Goal: Task Accomplishment & Management: Use online tool/utility

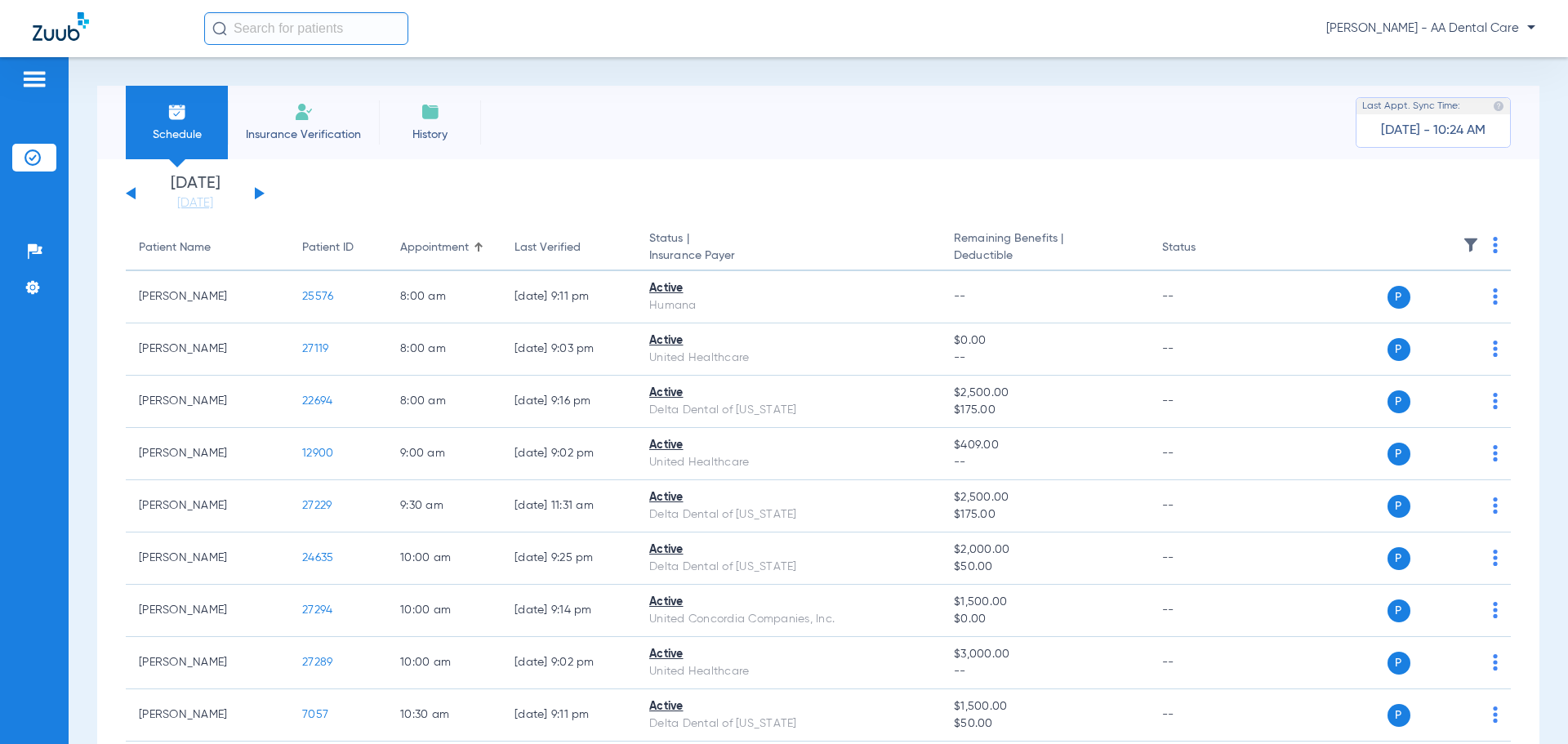
click at [263, 196] on div "Sunday 06-22-2025 Monday 06-23-2025 Tuesday 06-24-2025 Wednesday 06-25-2025 Thu…" at bounding box center [195, 194] width 139 height 36
click at [255, 193] on button at bounding box center [259, 193] width 9 height 12
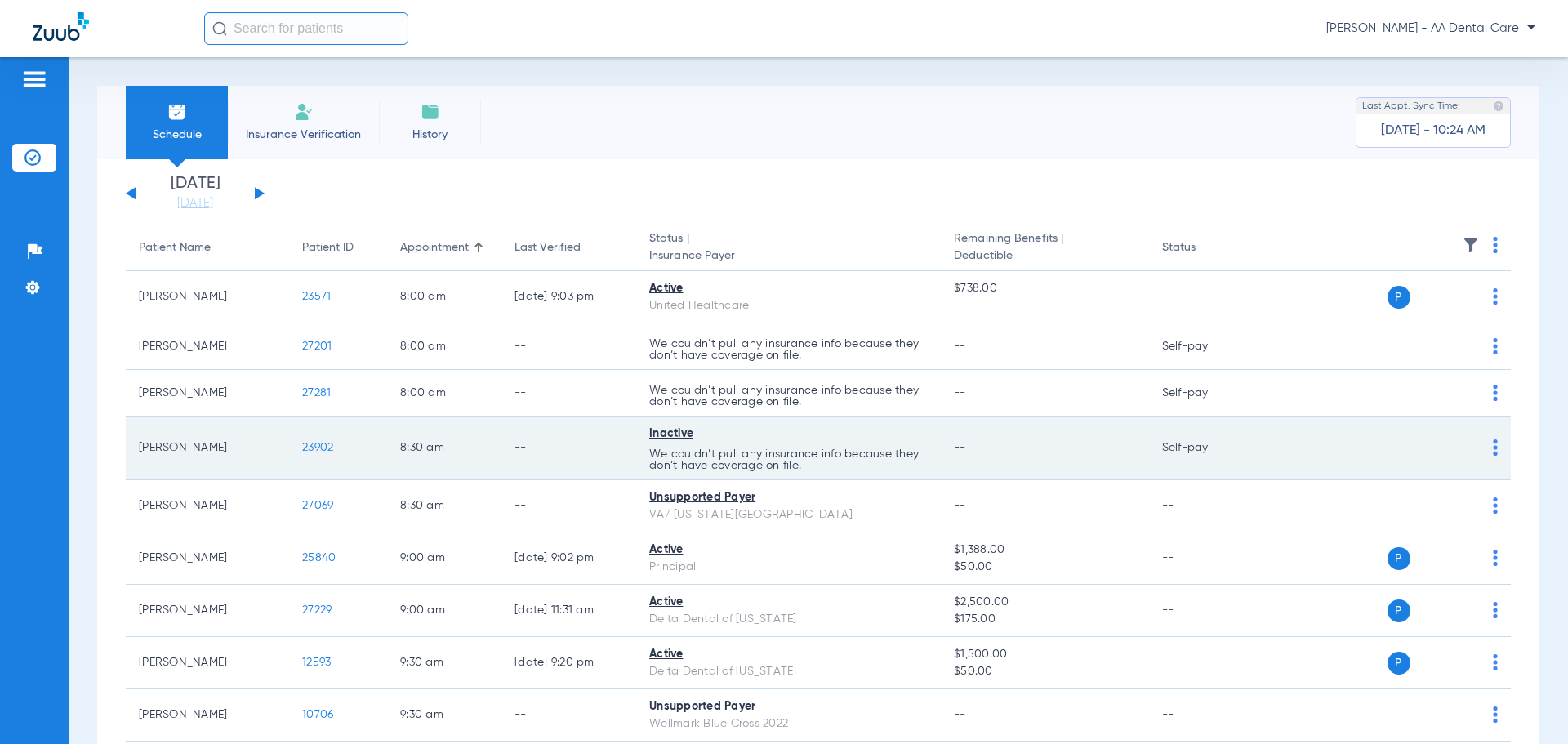
click at [1493, 446] on img at bounding box center [1495, 447] width 5 height 16
click at [1484, 446] on div at bounding box center [784, 372] width 1568 height 744
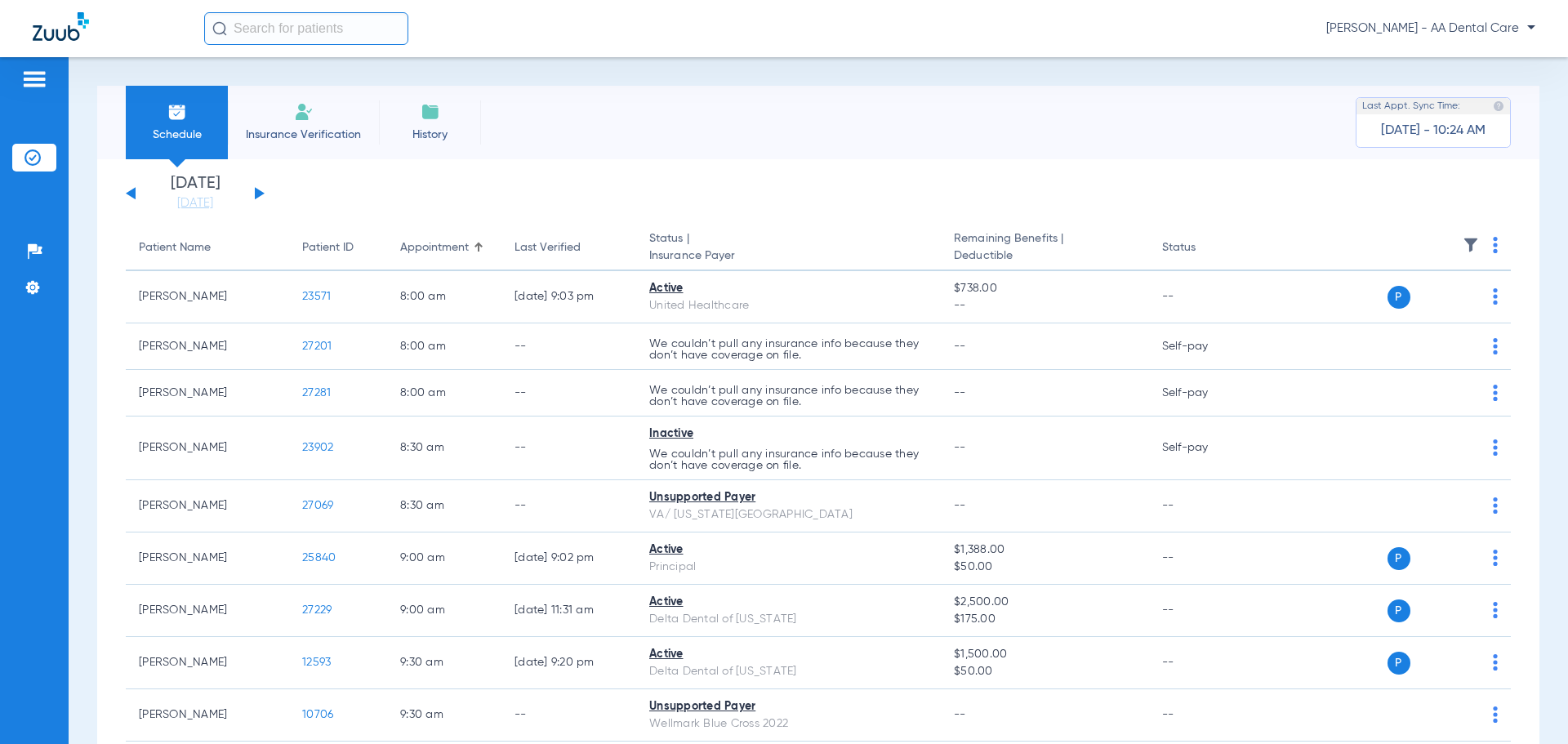
click at [306, 107] on img at bounding box center [304, 112] width 20 height 20
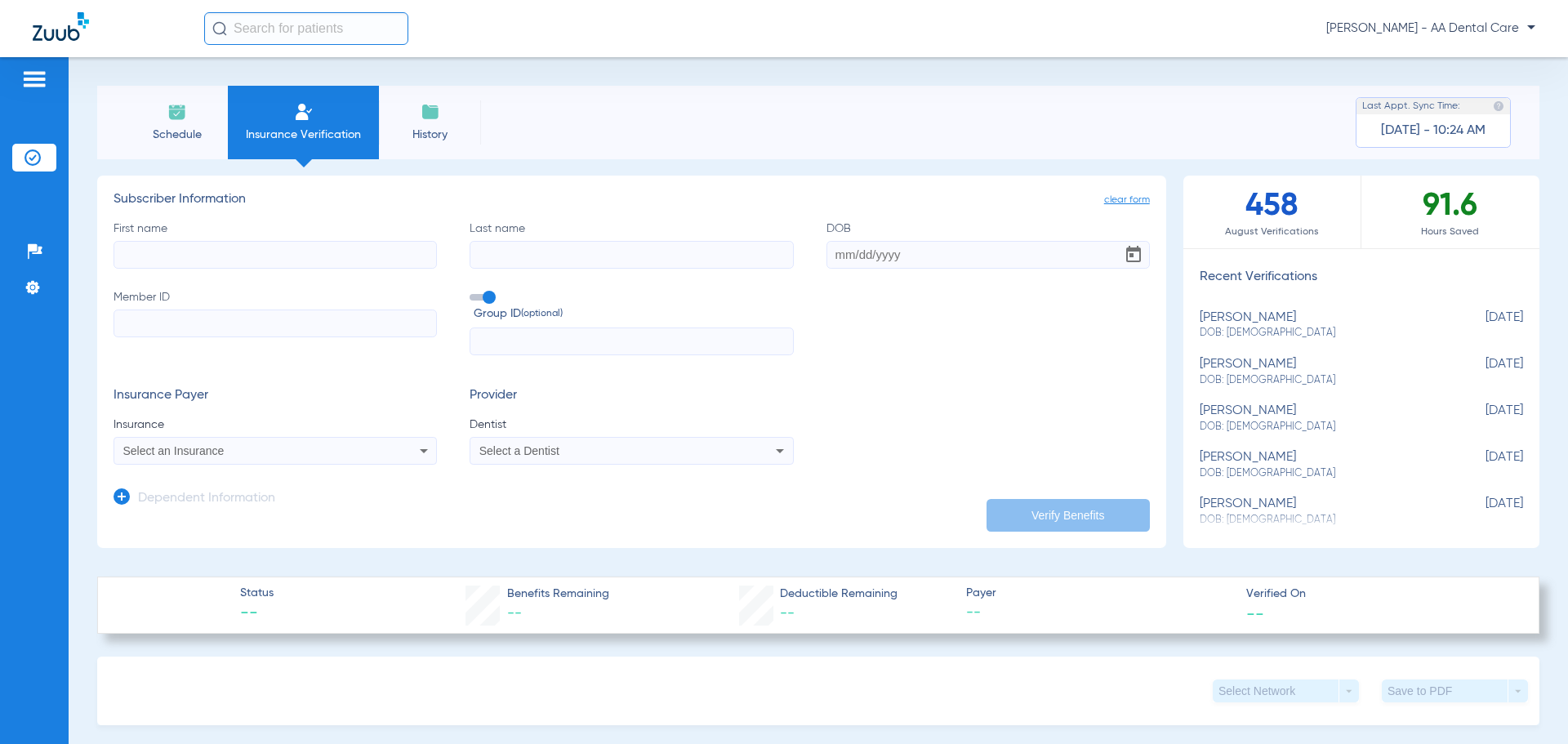
click at [176, 255] on input "First name" at bounding box center [275, 255] width 324 height 27
type input "Ashley"
type input "Boley"
type input "12/13/1989"
paste input "JWC905W23652"
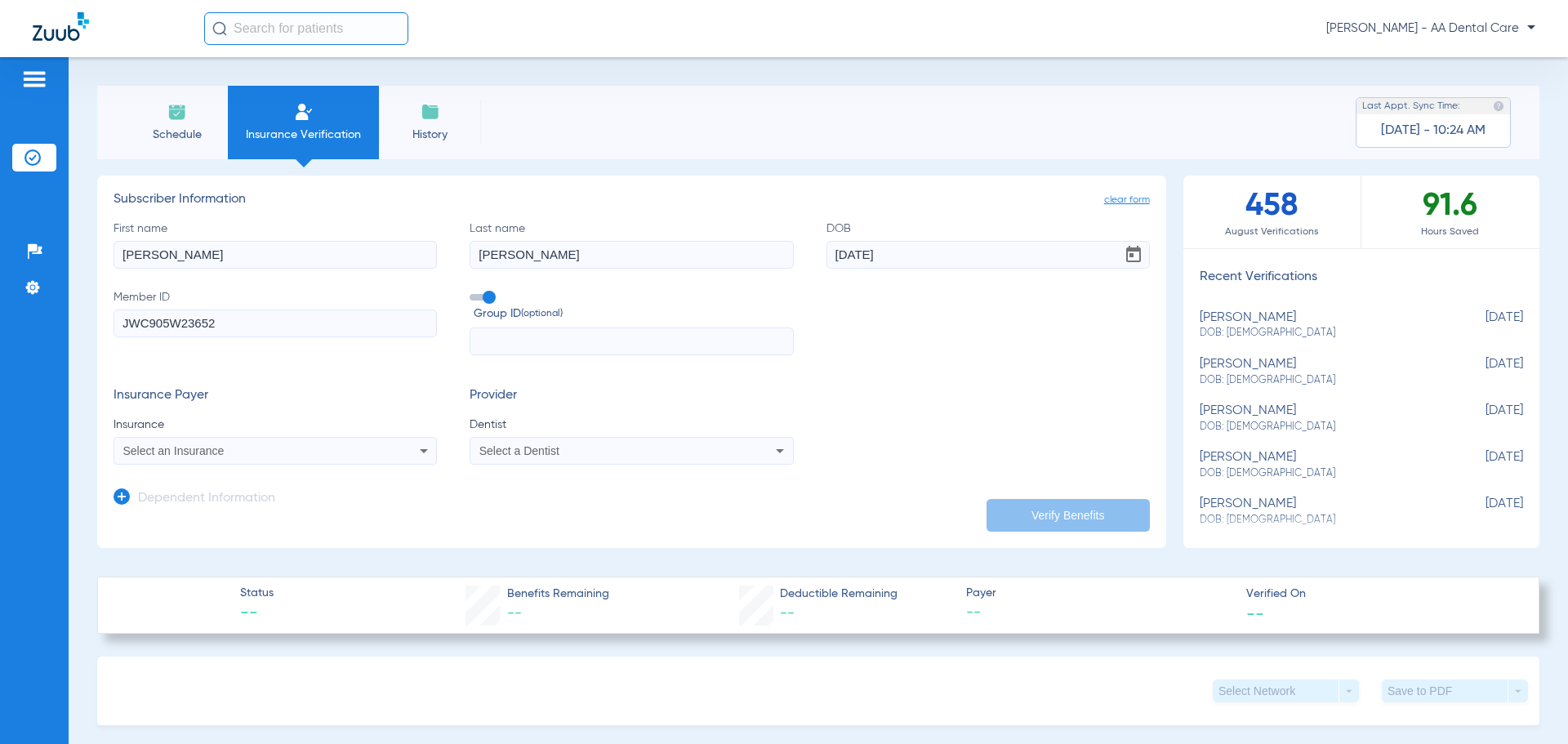
type input "JWC905W23652"
paste input "00176706"
type input "00176706"
click at [352, 447] on div "Select an Insurance" at bounding box center [245, 451] width 244 height 11
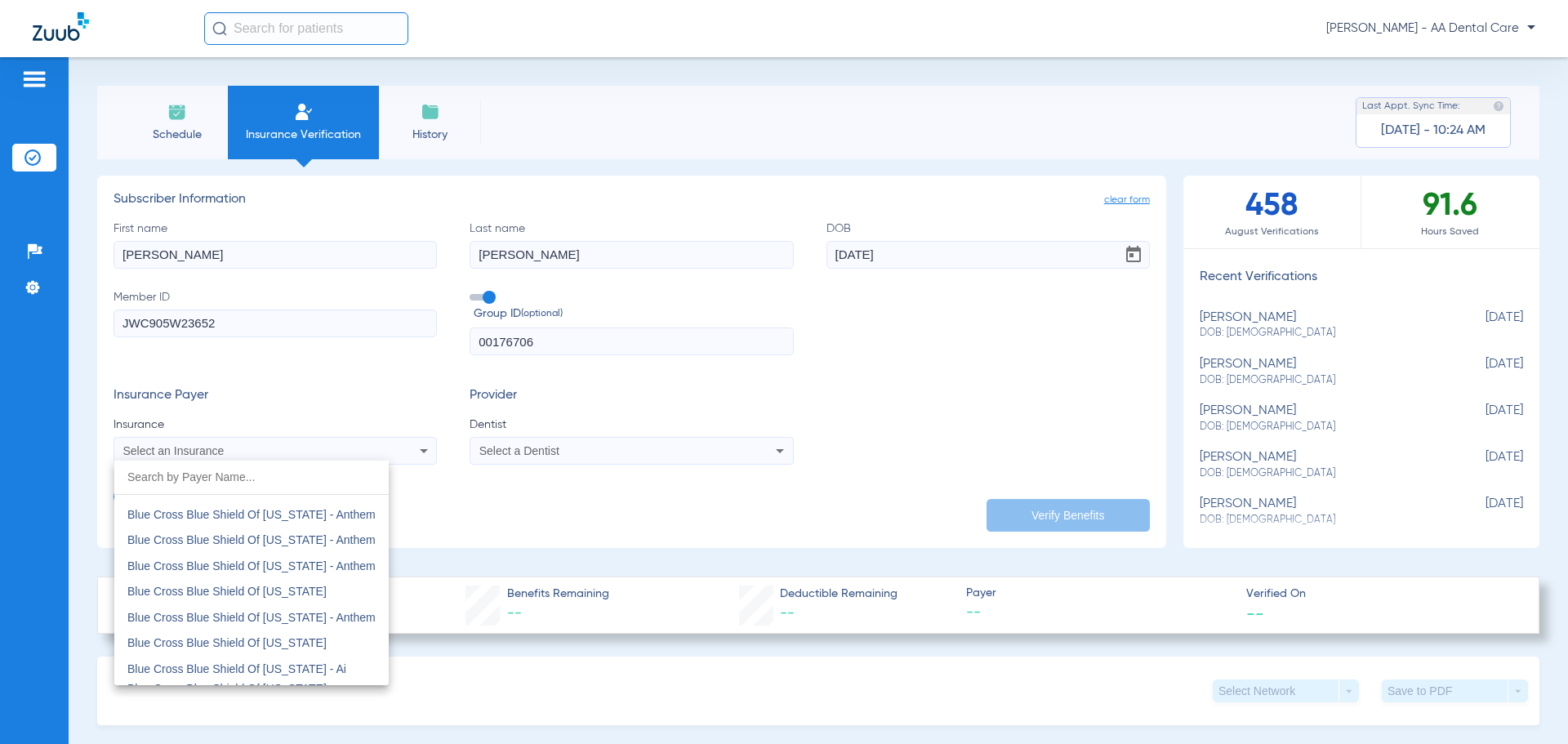
scroll to position [1307, 0]
click at [289, 559] on span "Blue Cross Blue Shield Of Georgia - Anthem" at bounding box center [252, 565] width 248 height 13
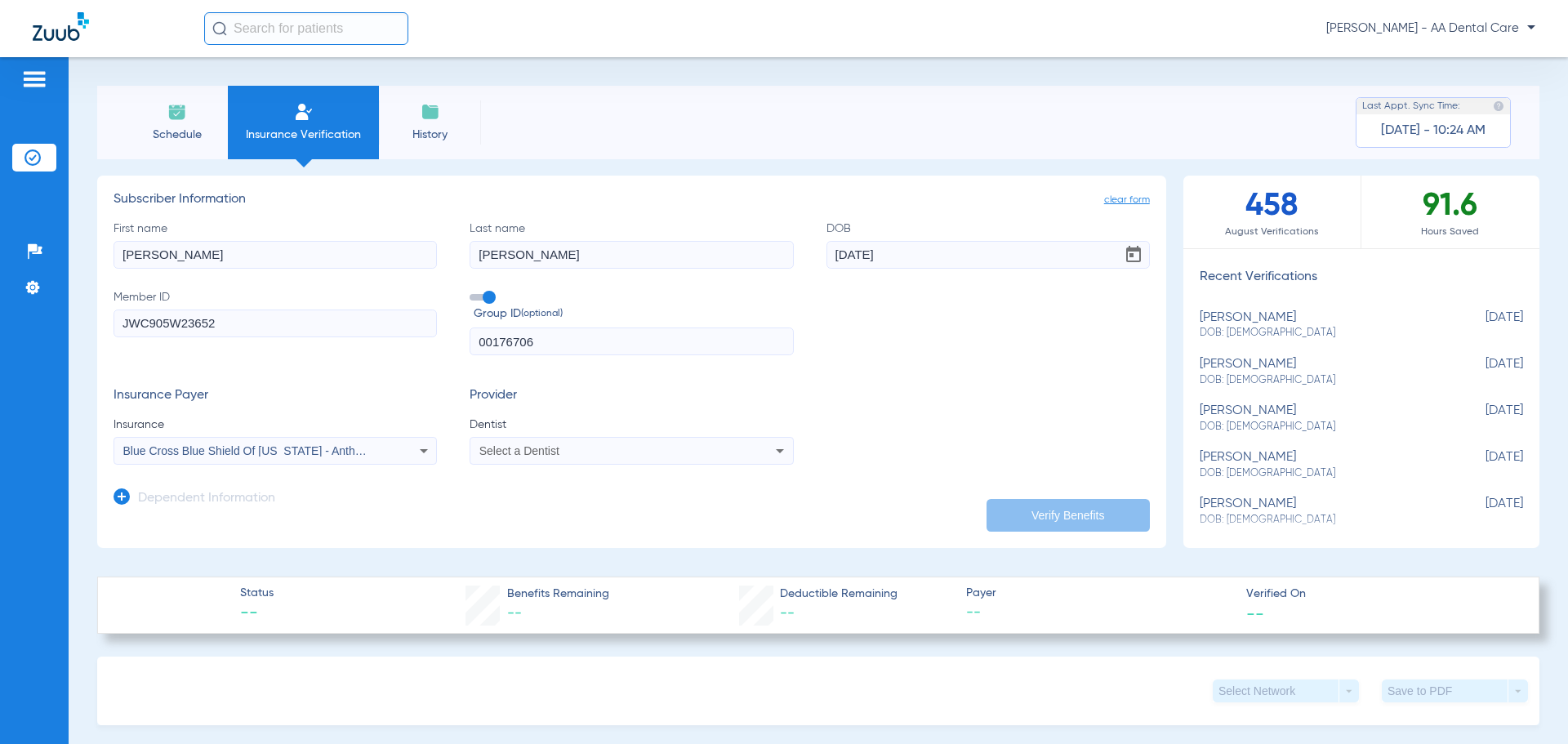
click at [562, 455] on div "Select a Dentist" at bounding box center [602, 451] width 244 height 11
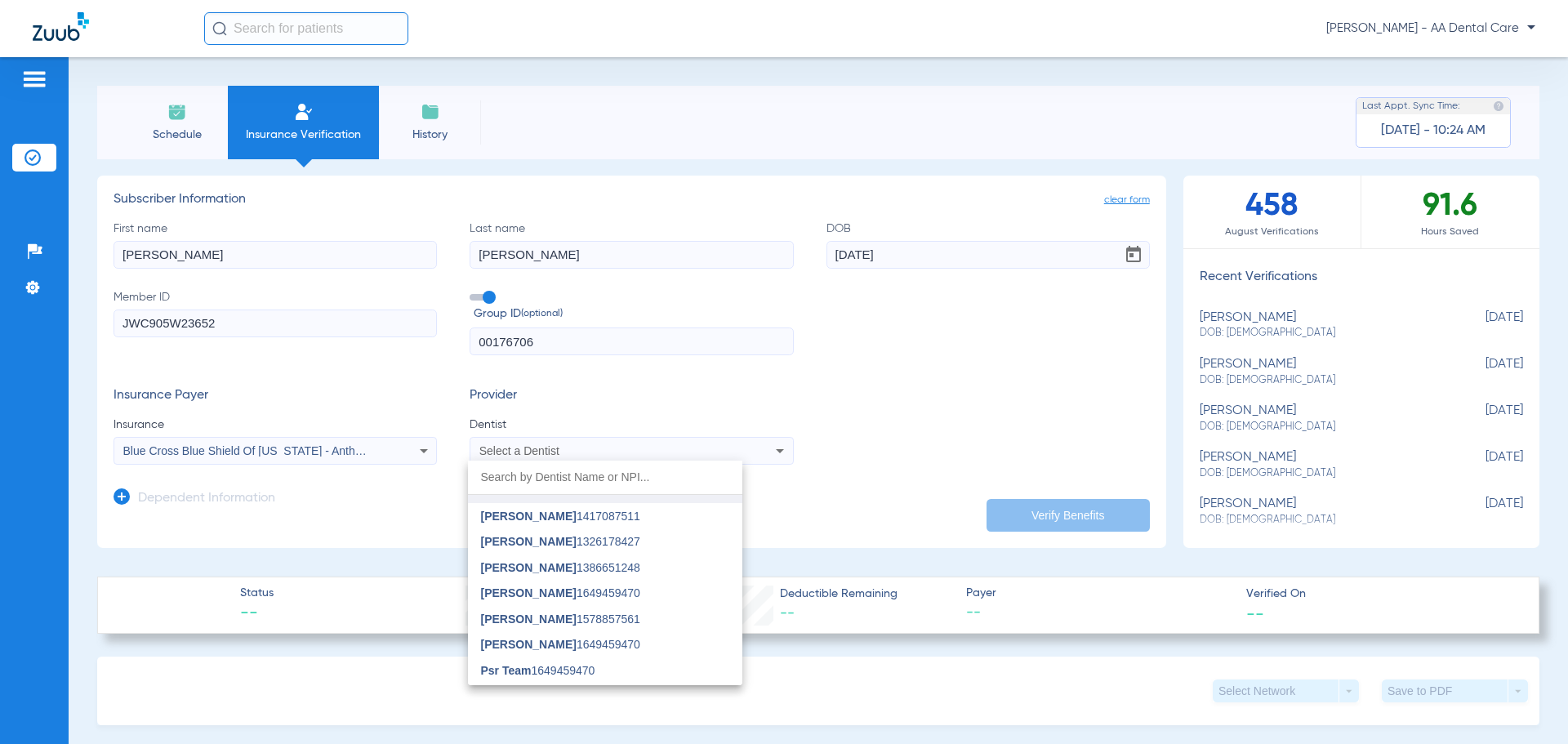
scroll to position [408, 0]
click at [537, 465] on input "dropdown search" at bounding box center [605, 477] width 274 height 33
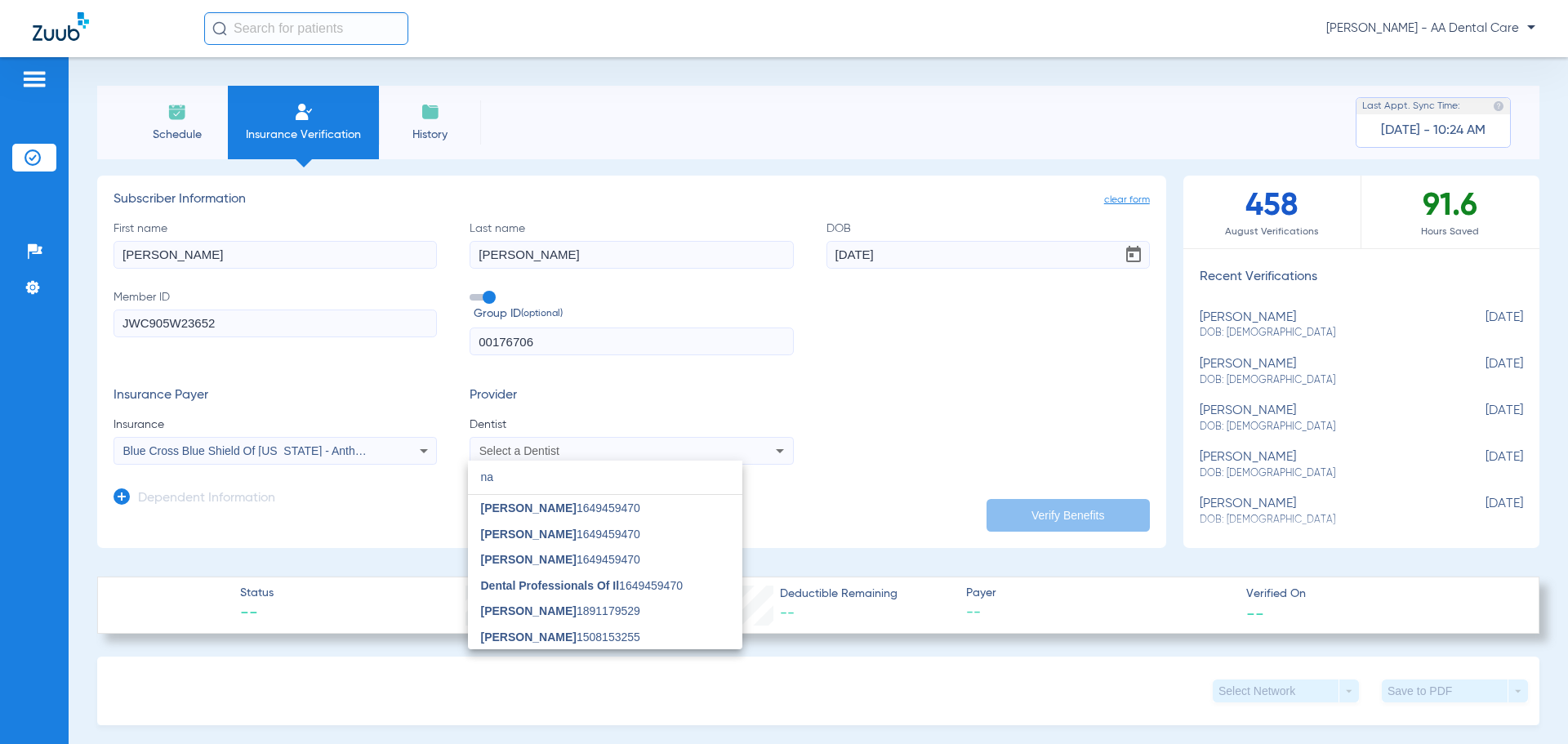
scroll to position [0, 0]
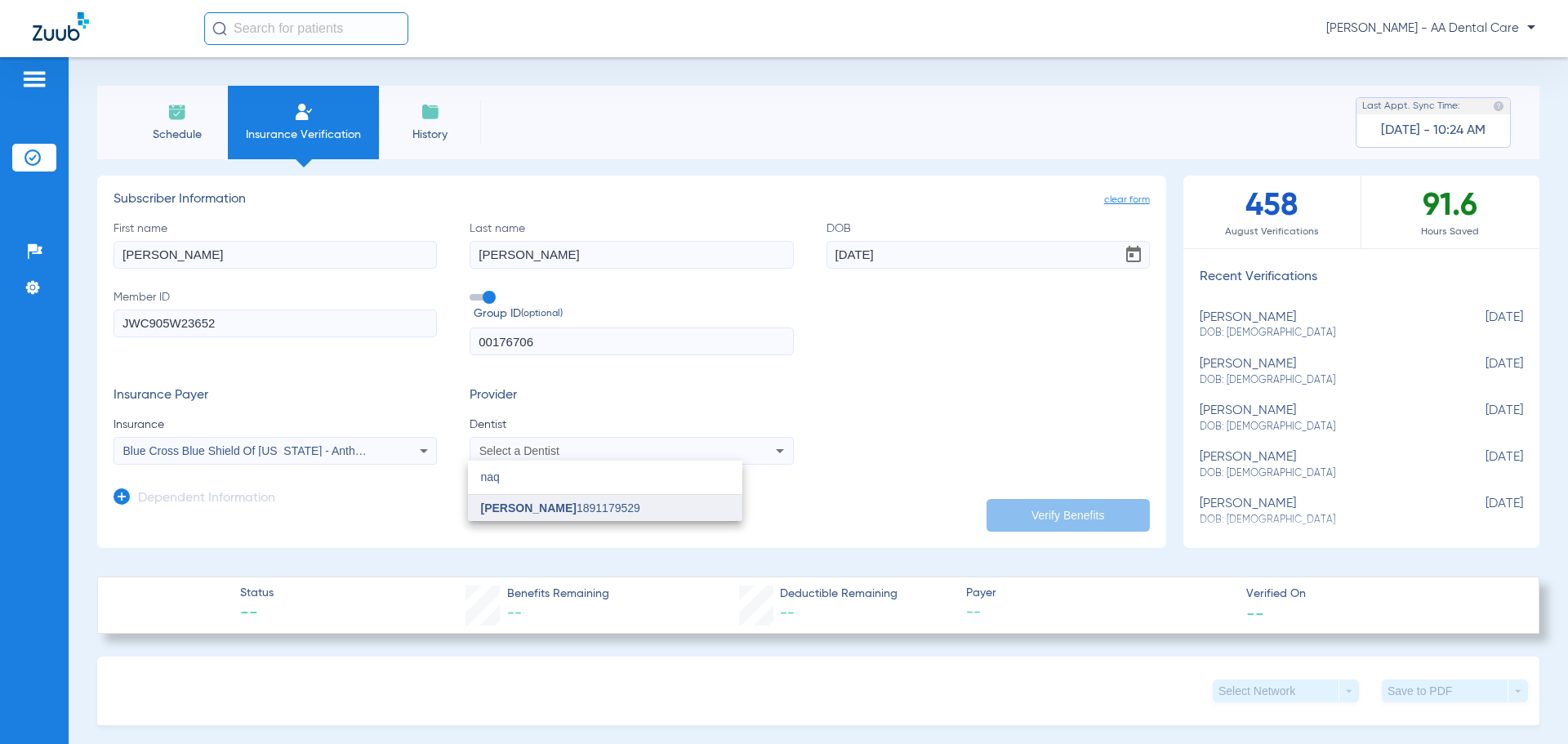
type input "naq"
click at [552, 507] on span "Rabia Naqvi 1891179529" at bounding box center [560, 508] width 159 height 11
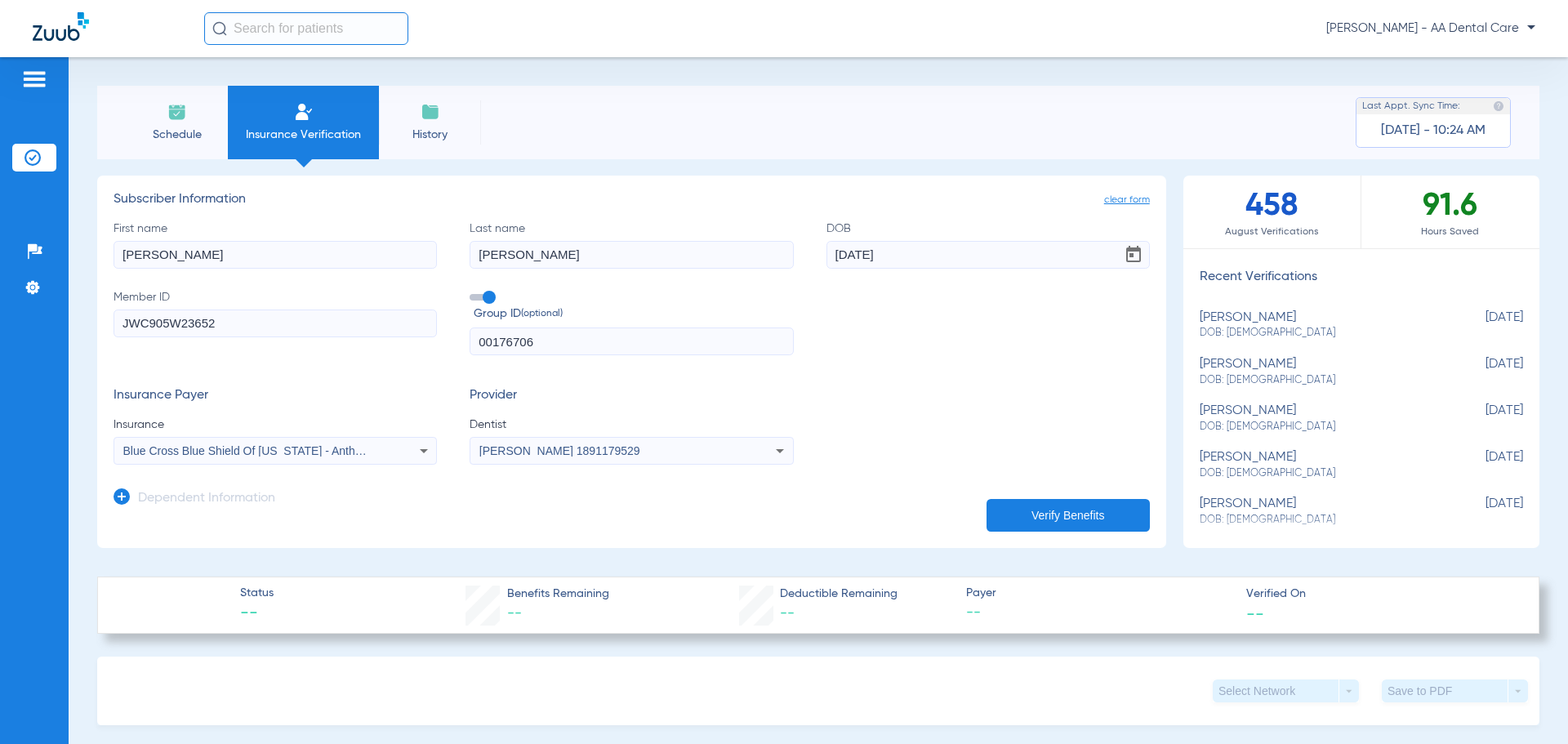
click at [1089, 510] on button "Verify Benefits" at bounding box center [1067, 515] width 164 height 33
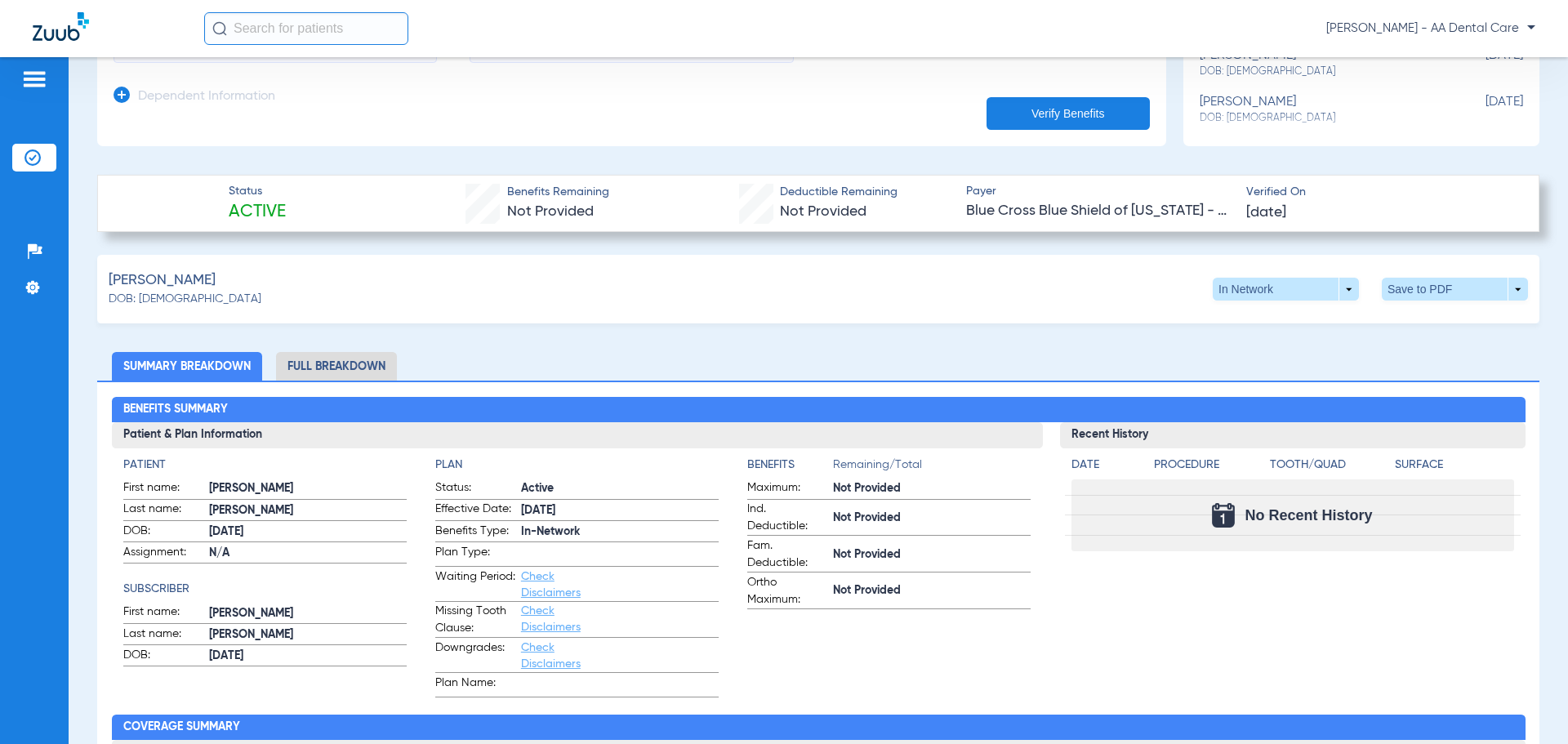
scroll to position [408, 0]
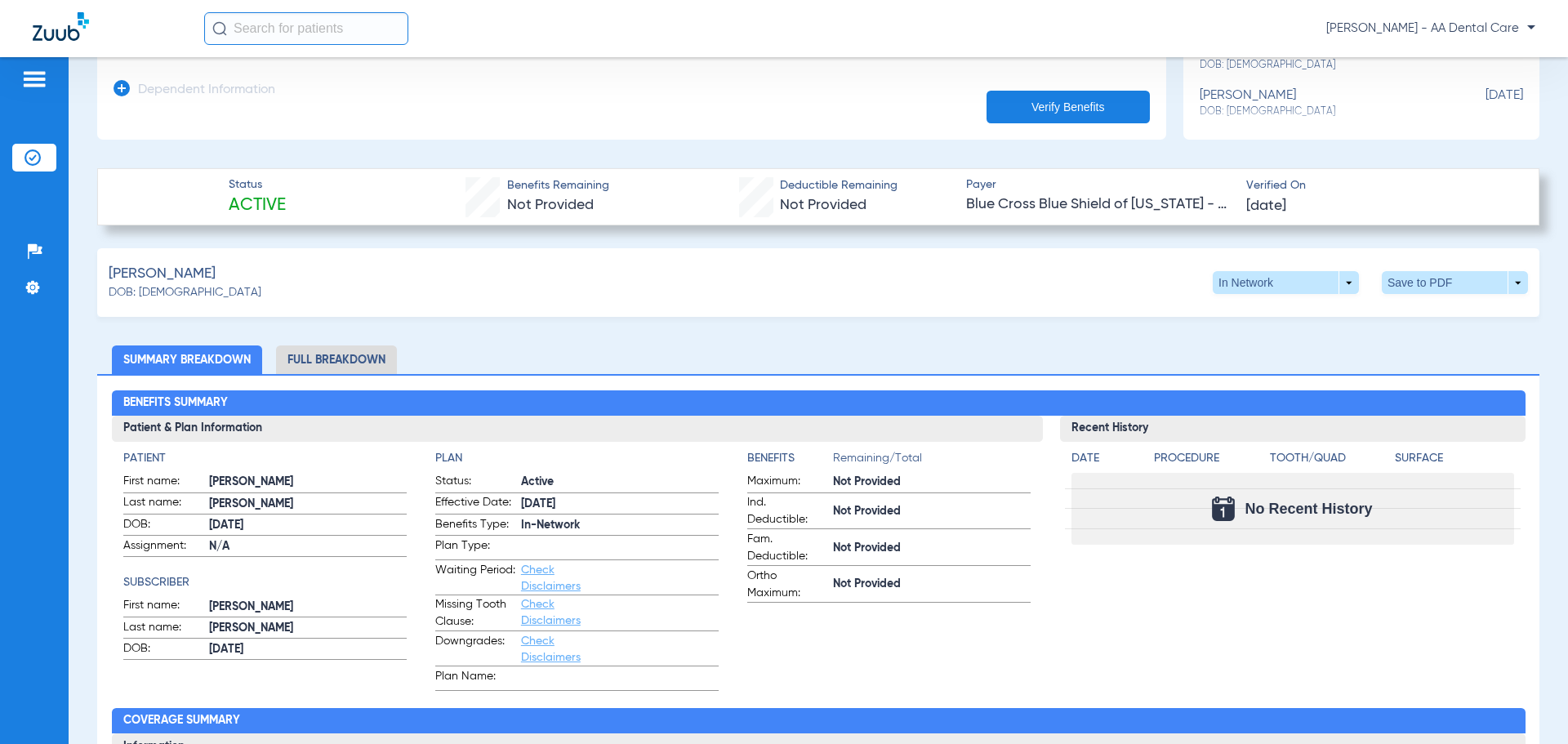
click at [363, 353] on li "Full Breakdown" at bounding box center [337, 360] width 121 height 28
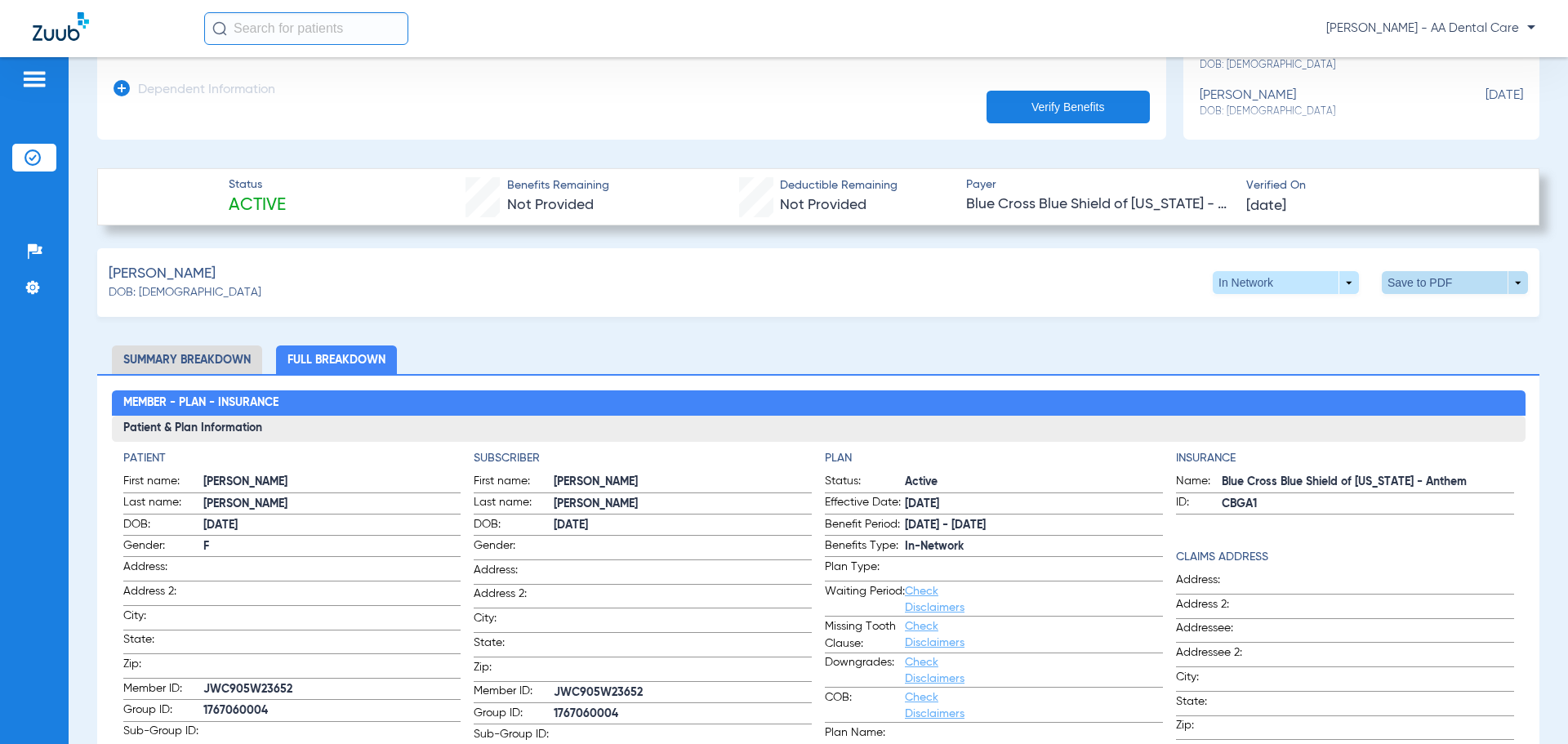
click at [1467, 282] on span at bounding box center [1454, 283] width 146 height 23
click at [1313, 316] on span "Save to PDF" at bounding box center [1320, 313] width 64 height 11
click at [205, 354] on li "Summary Breakdown" at bounding box center [186, 360] width 150 height 28
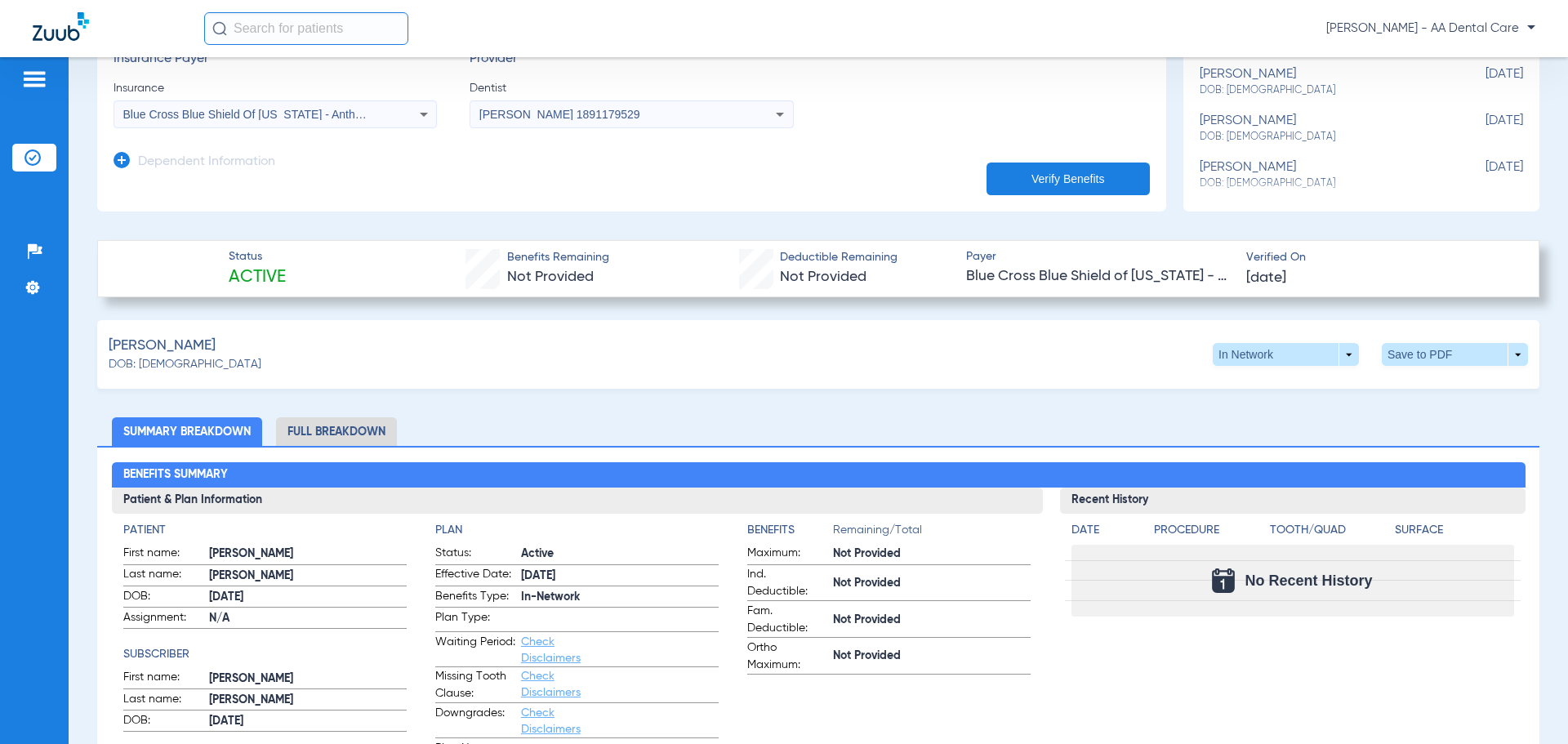
scroll to position [327, 0]
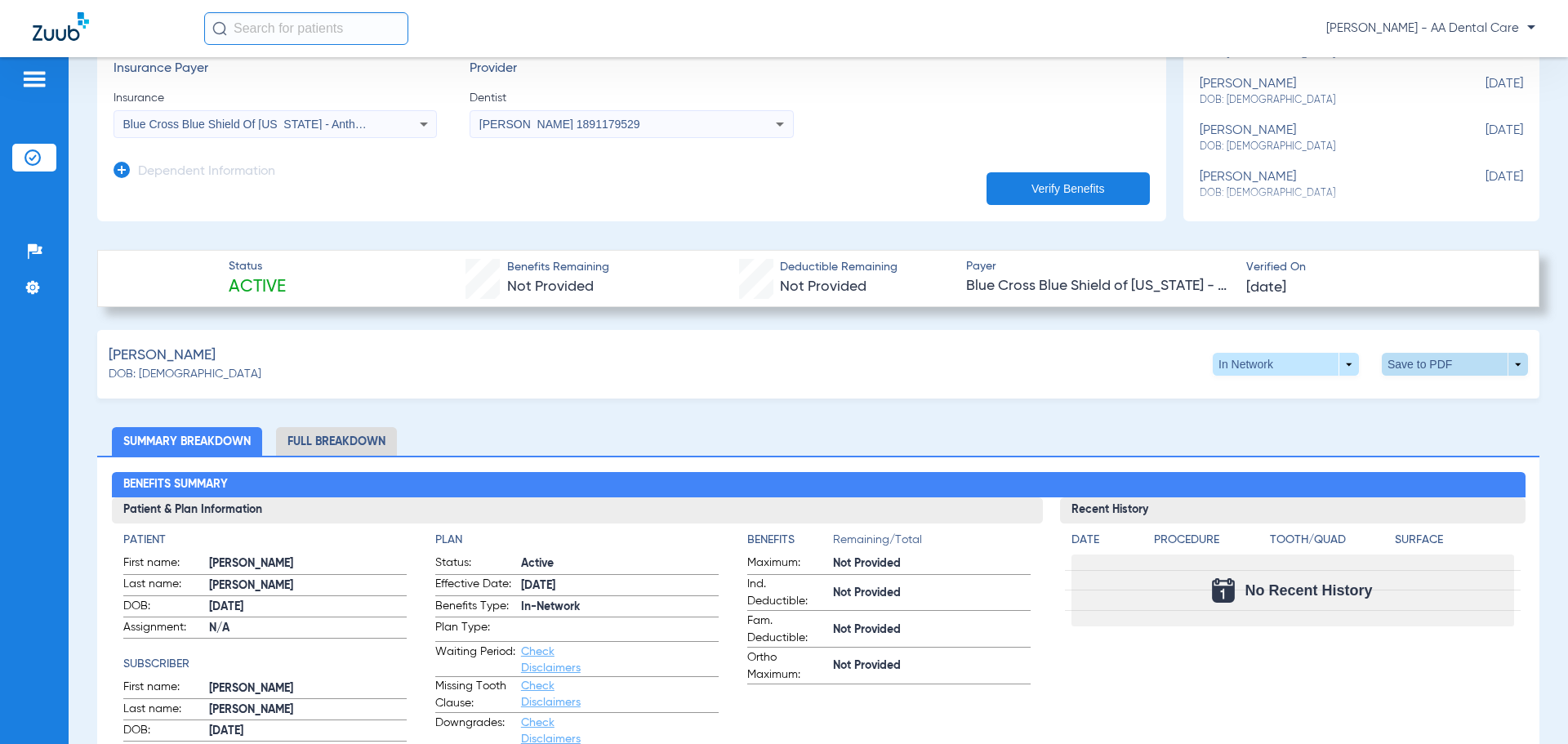
click at [1418, 361] on span at bounding box center [1454, 364] width 146 height 23
click at [1309, 399] on span "Save to PDF" at bounding box center [1320, 396] width 64 height 11
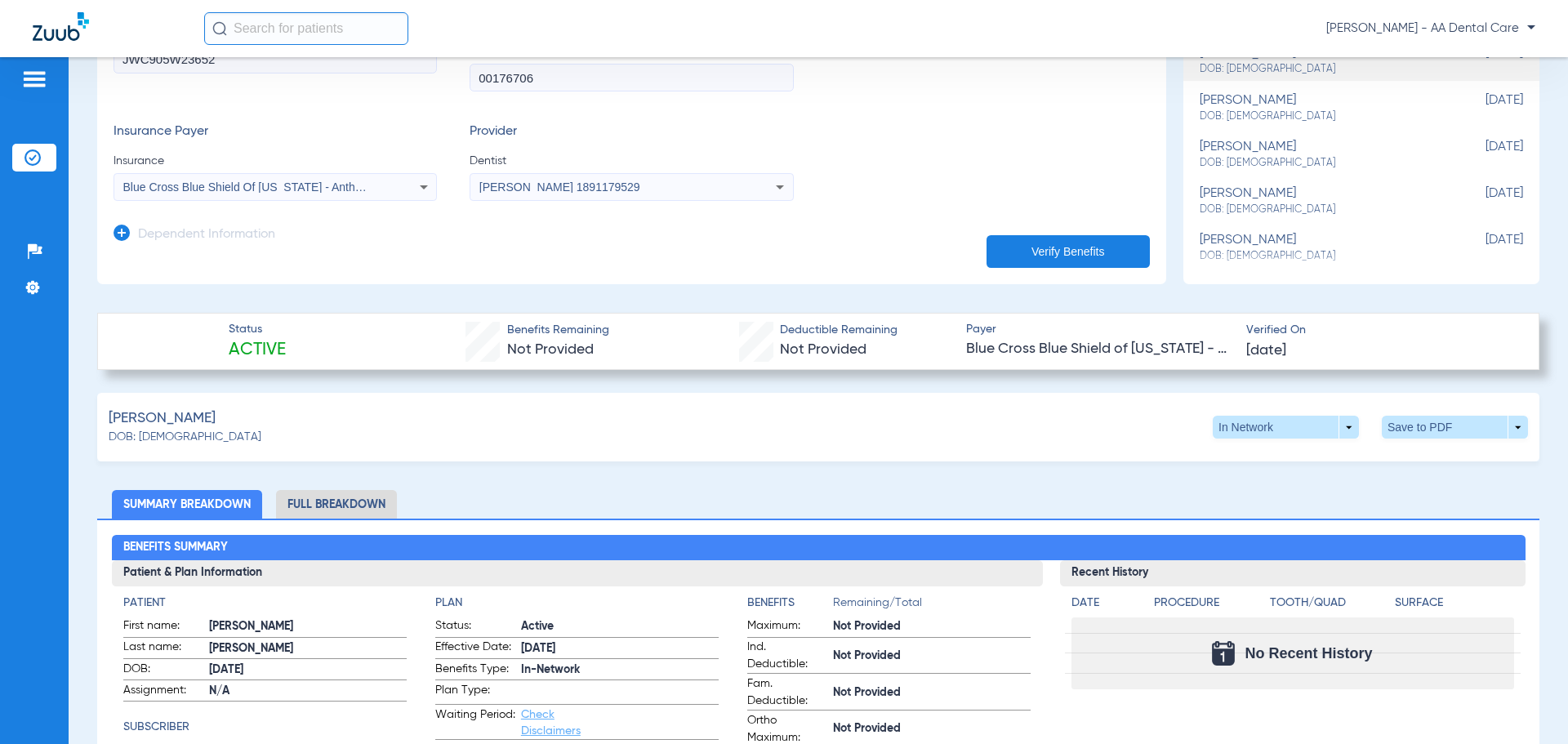
scroll to position [0, 0]
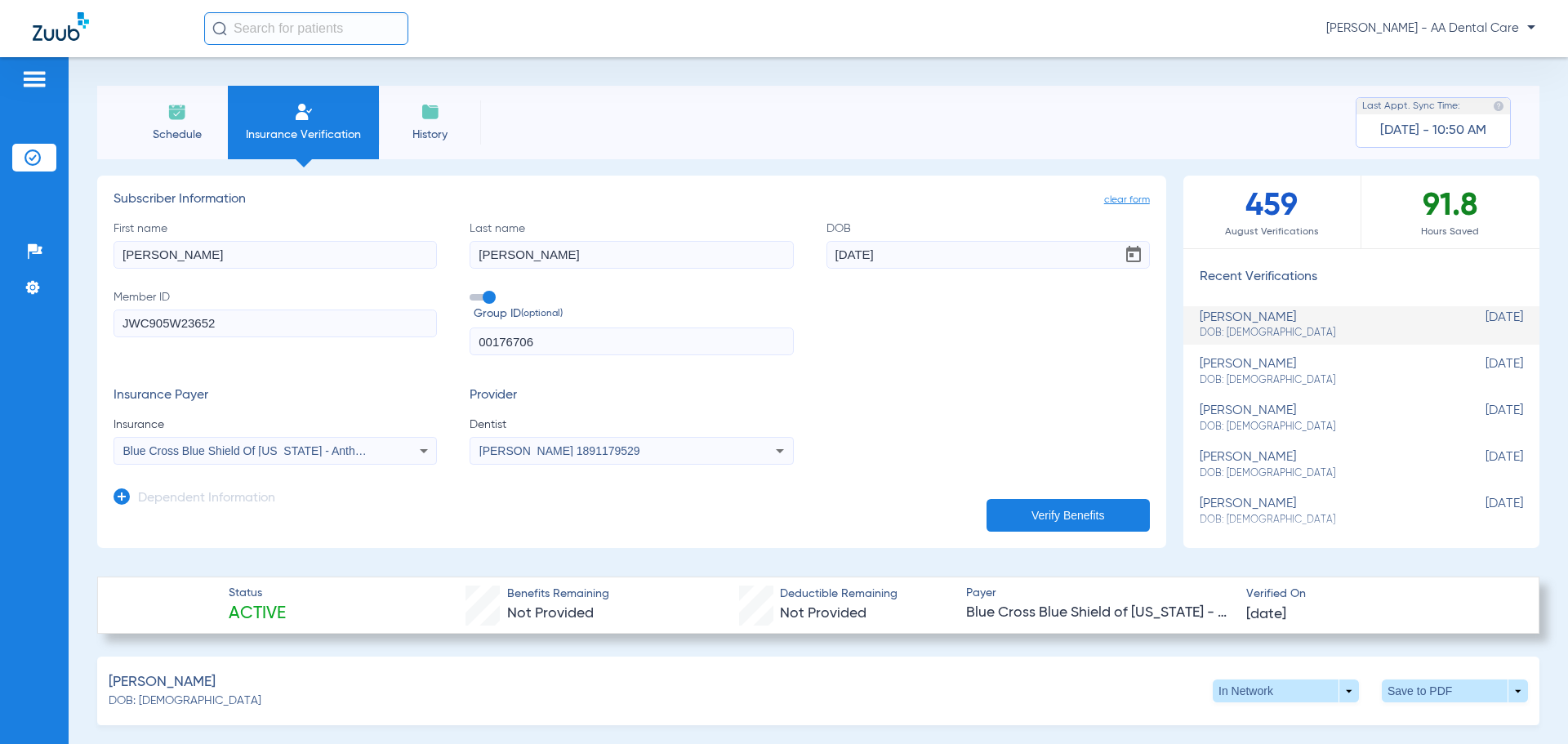
click at [177, 127] on span "Schedule" at bounding box center [177, 134] width 78 height 16
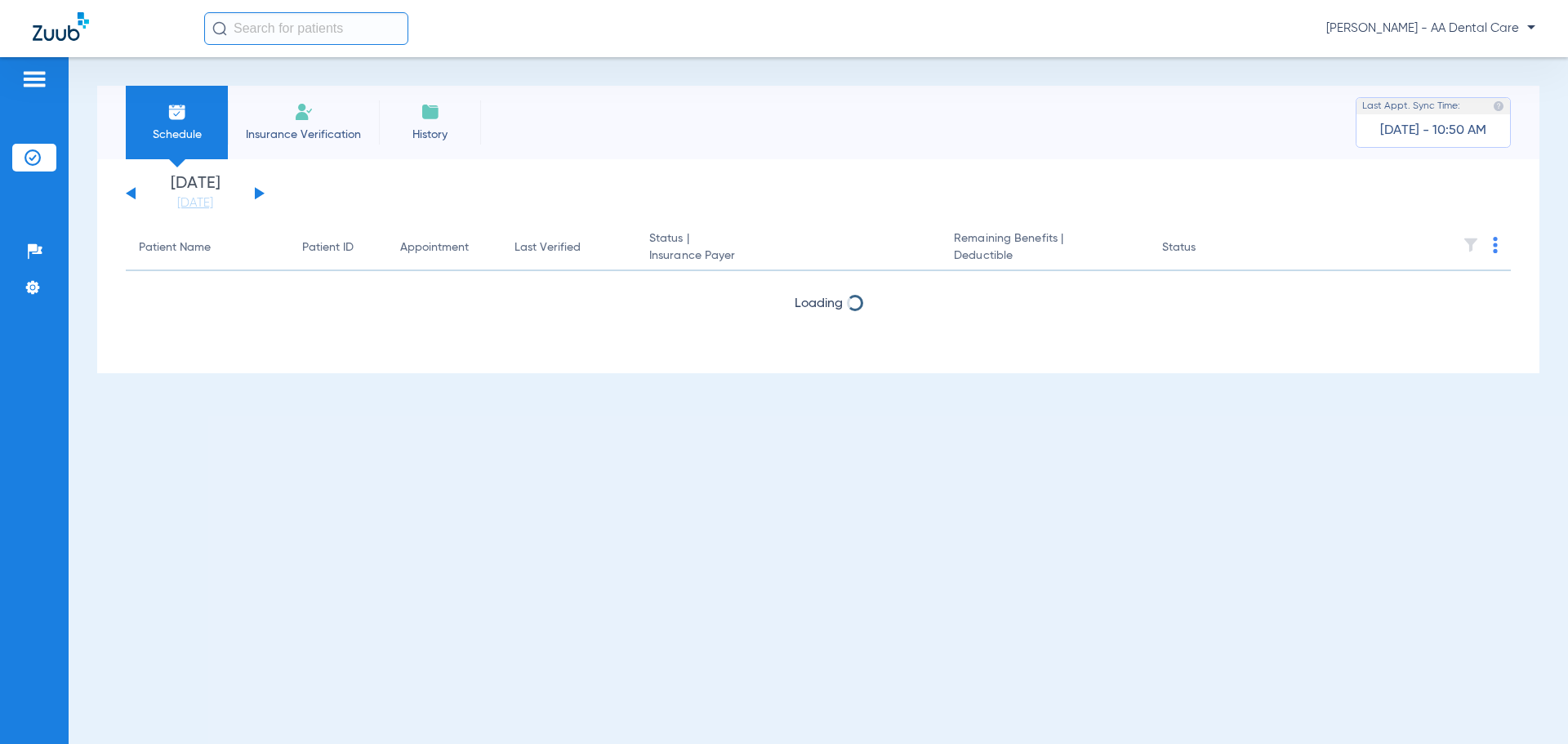
click at [256, 195] on button at bounding box center [259, 193] width 9 height 12
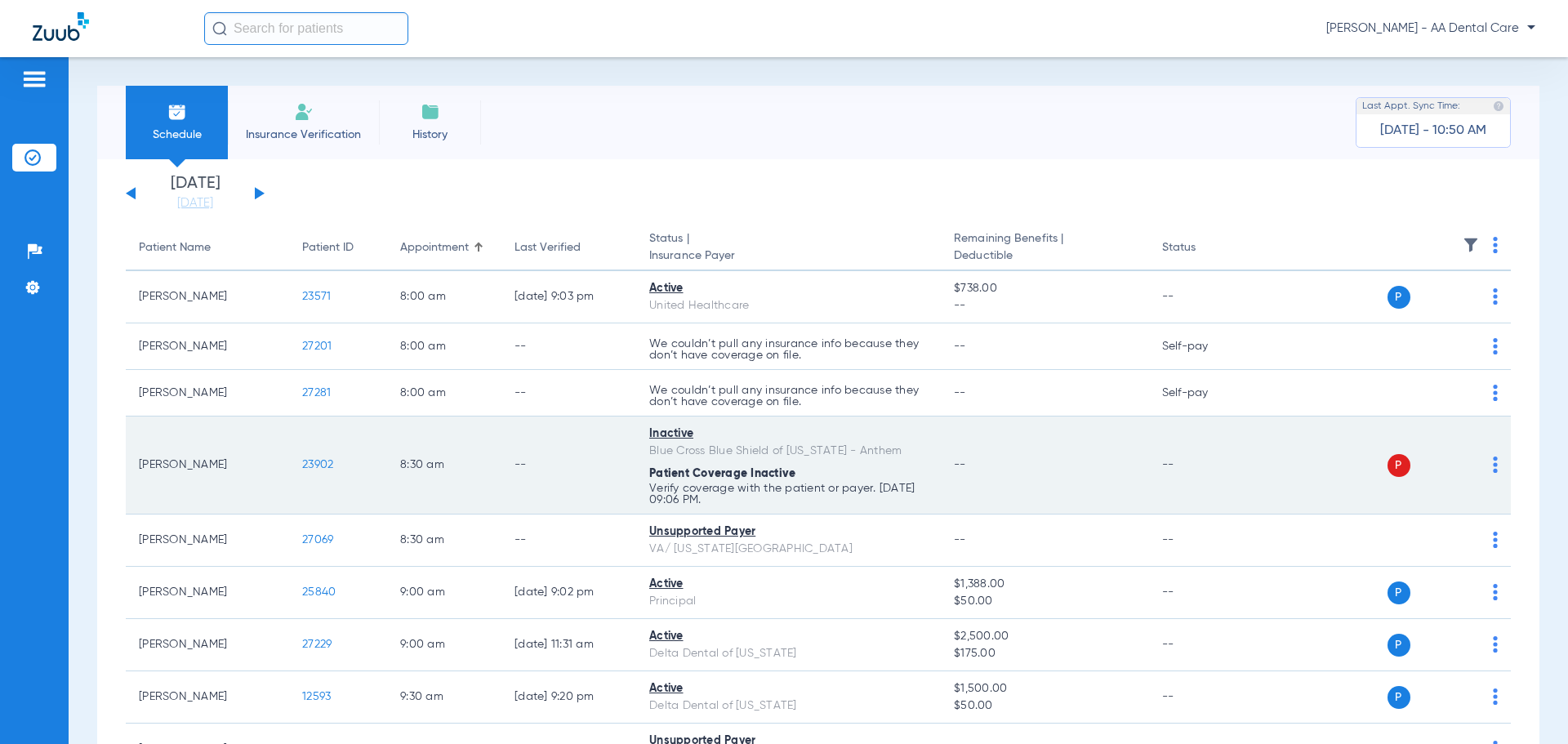
click at [1387, 464] on span "P" at bounding box center [1399, 466] width 23 height 23
click at [1390, 464] on span "P" at bounding box center [1399, 466] width 23 height 23
click at [1487, 462] on td "P S" at bounding box center [1385, 466] width 253 height 98
click at [1493, 465] on img at bounding box center [1495, 464] width 5 height 16
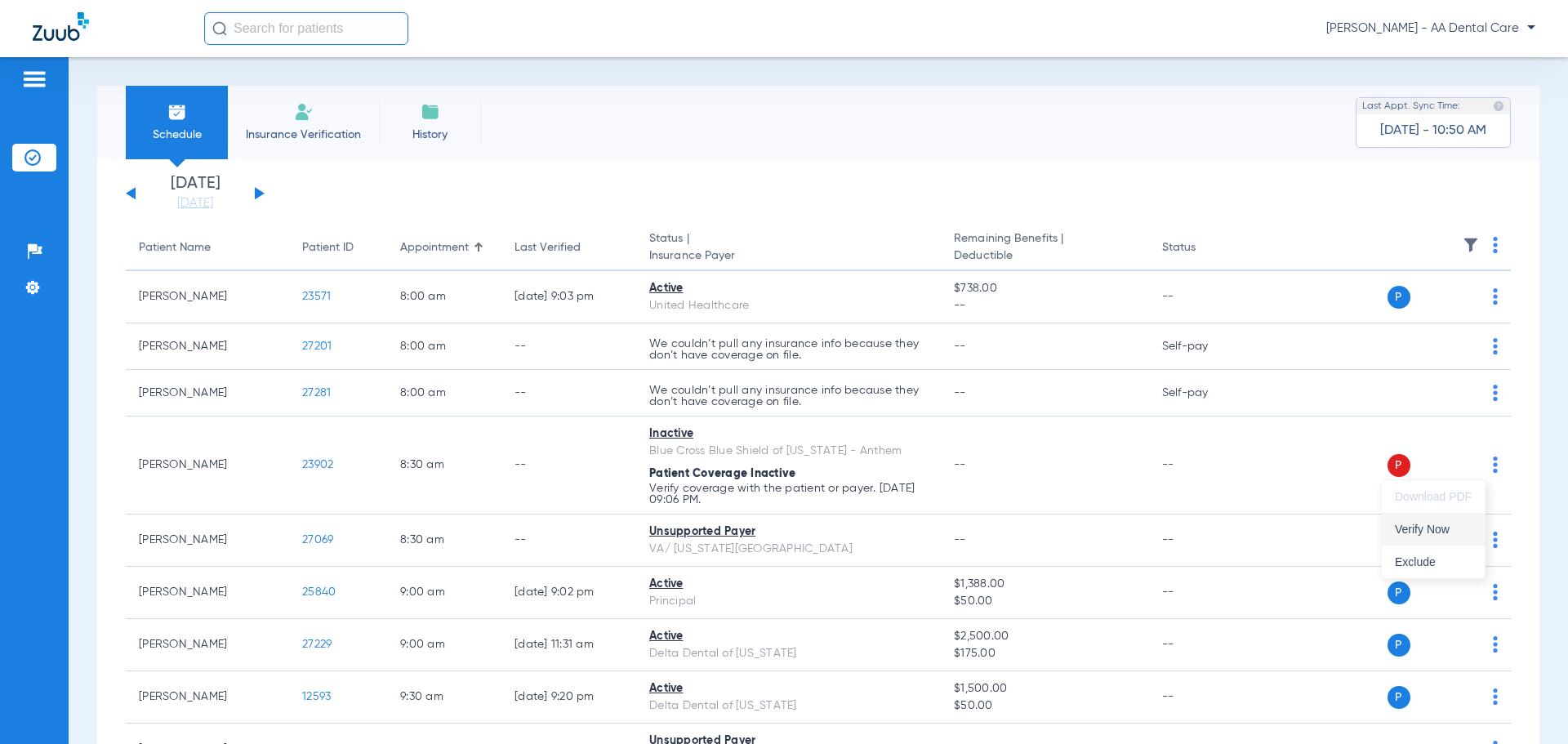
click at [1427, 528] on span "Verify Now" at bounding box center [1433, 529] width 77 height 11
